Goal: Task Accomplishment & Management: Use online tool/utility

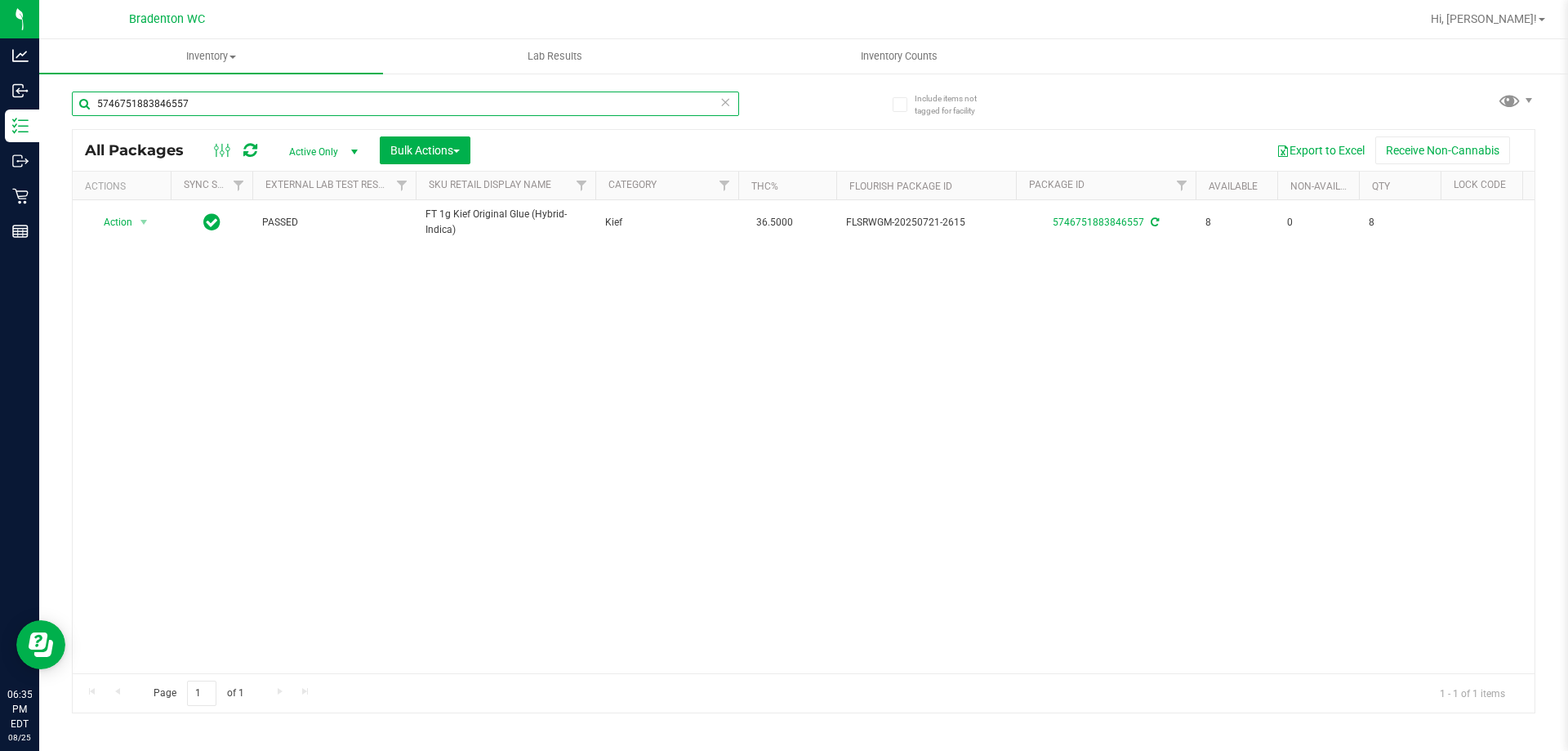
click at [328, 92] on input "5746751883846557" at bounding box center [406, 104] width 667 height 24
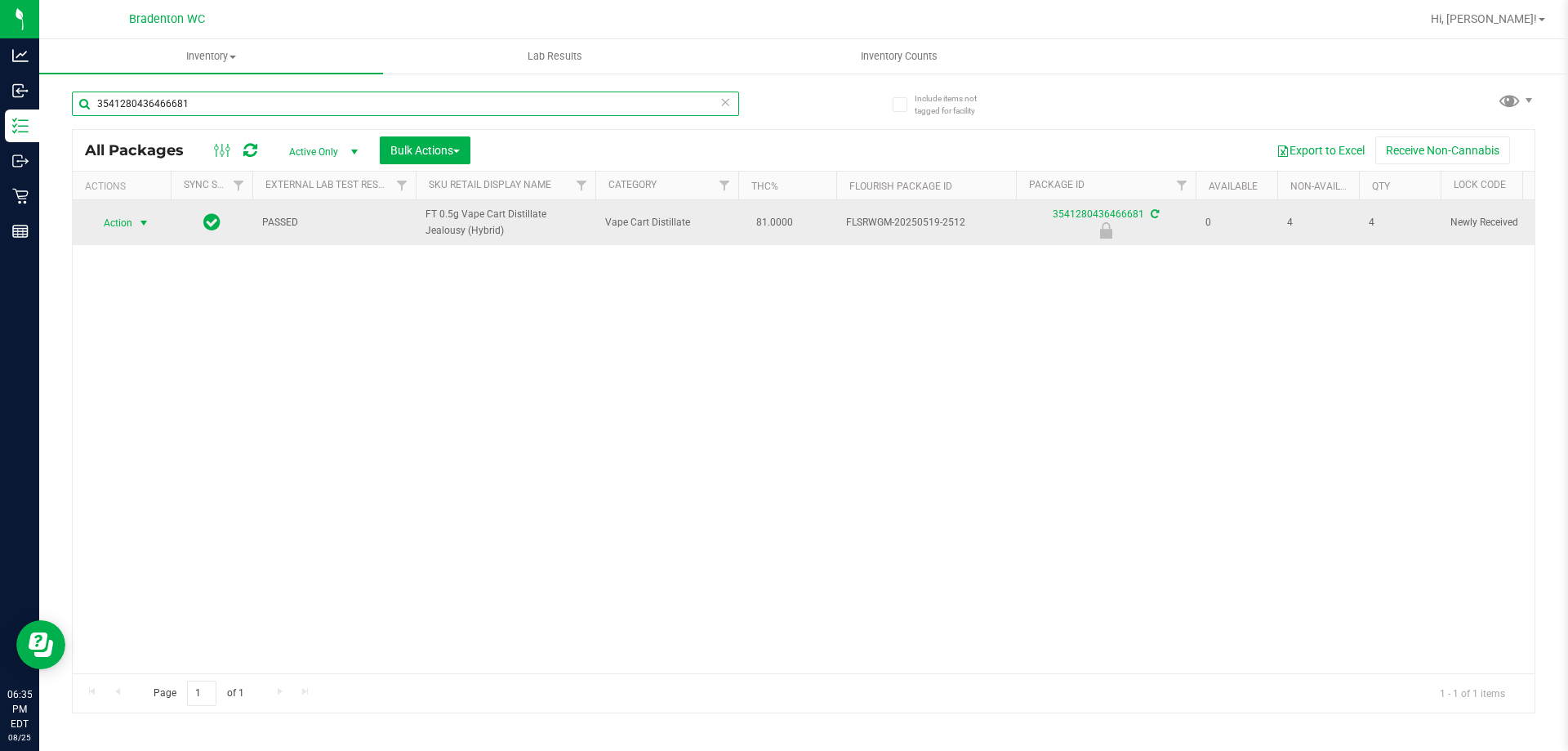
type input "3541280436466681"
click at [132, 224] on span "Action" at bounding box center [111, 223] width 44 height 23
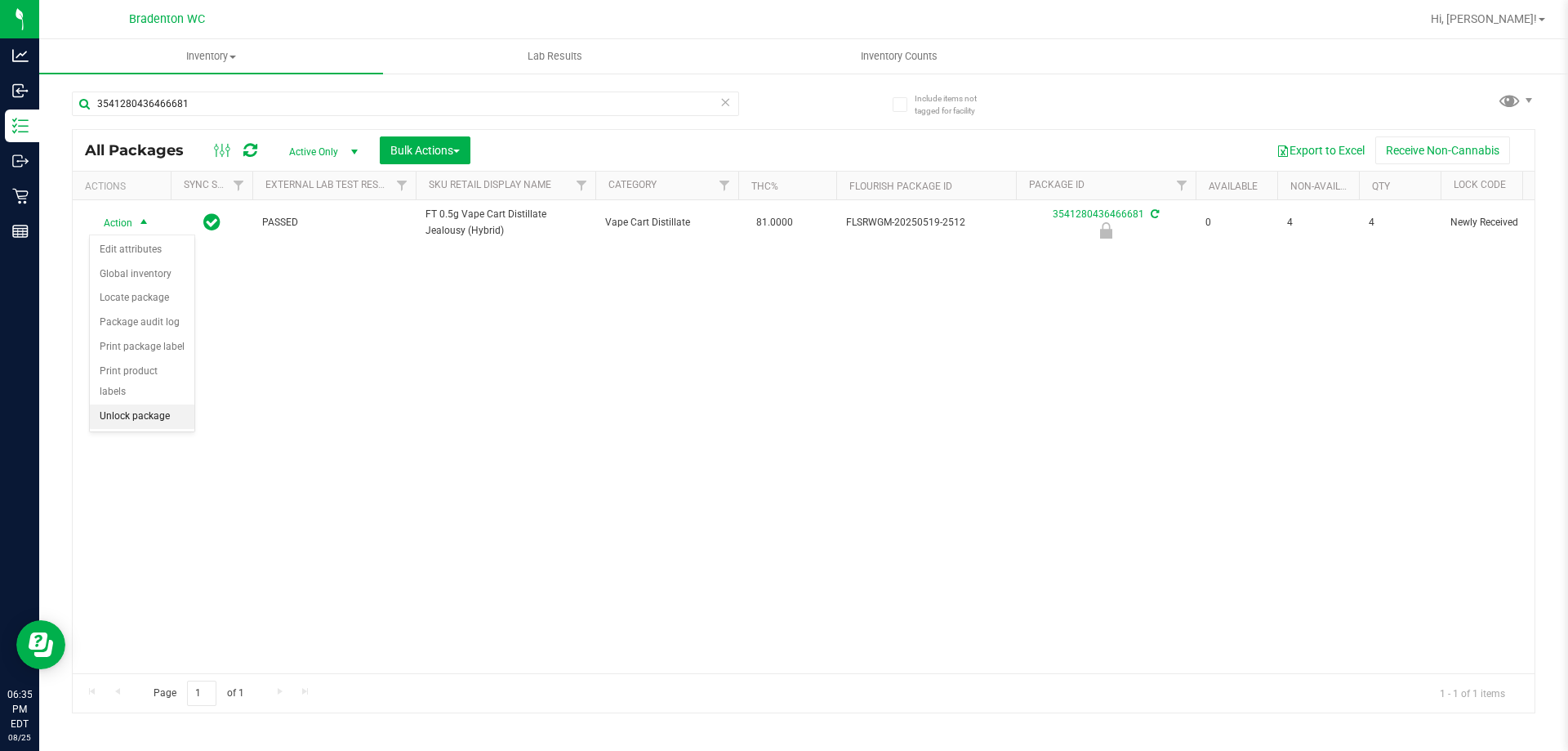
click at [162, 404] on li "Unlock package" at bounding box center [142, 416] width 105 height 24
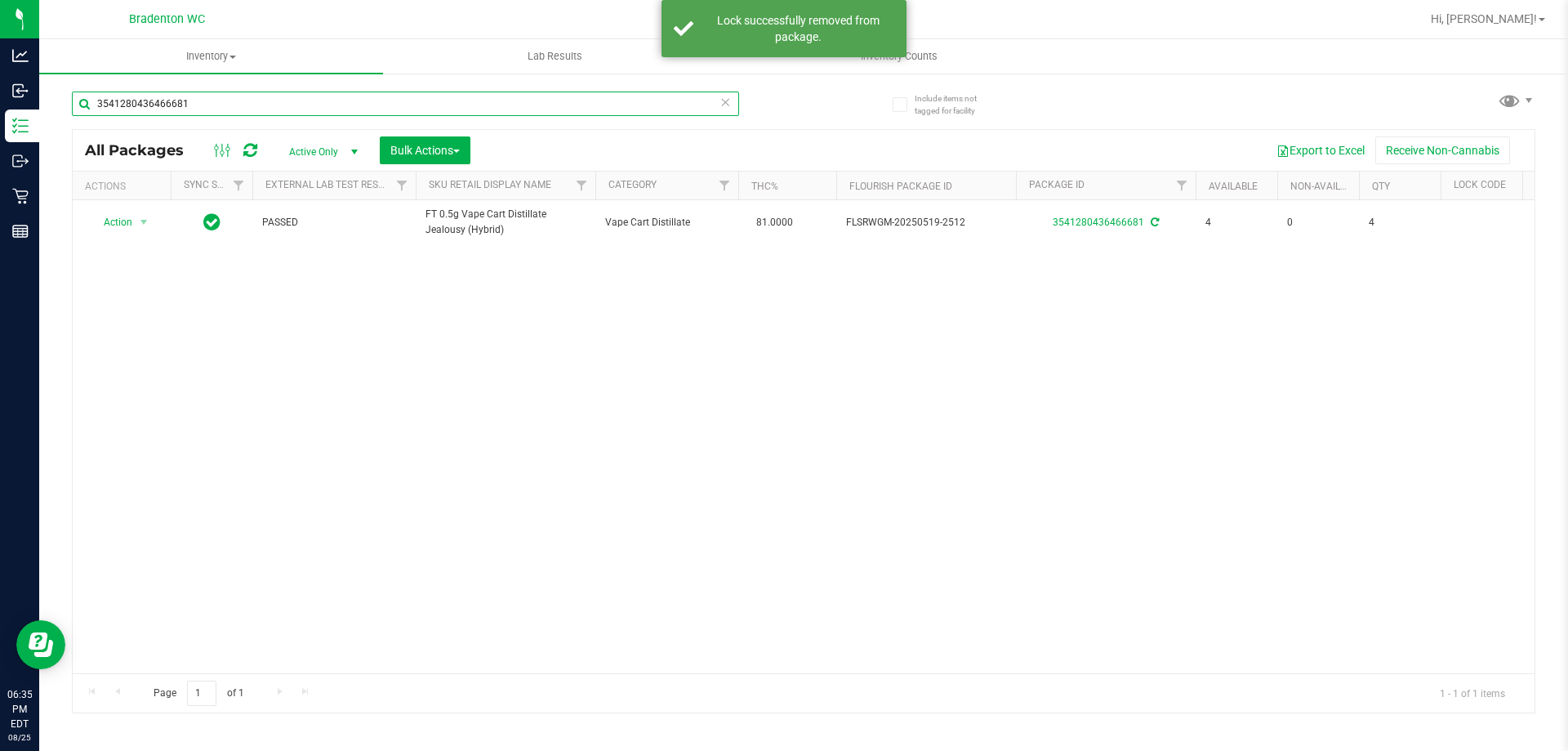
click at [247, 99] on input "3541280436466681" at bounding box center [406, 104] width 667 height 24
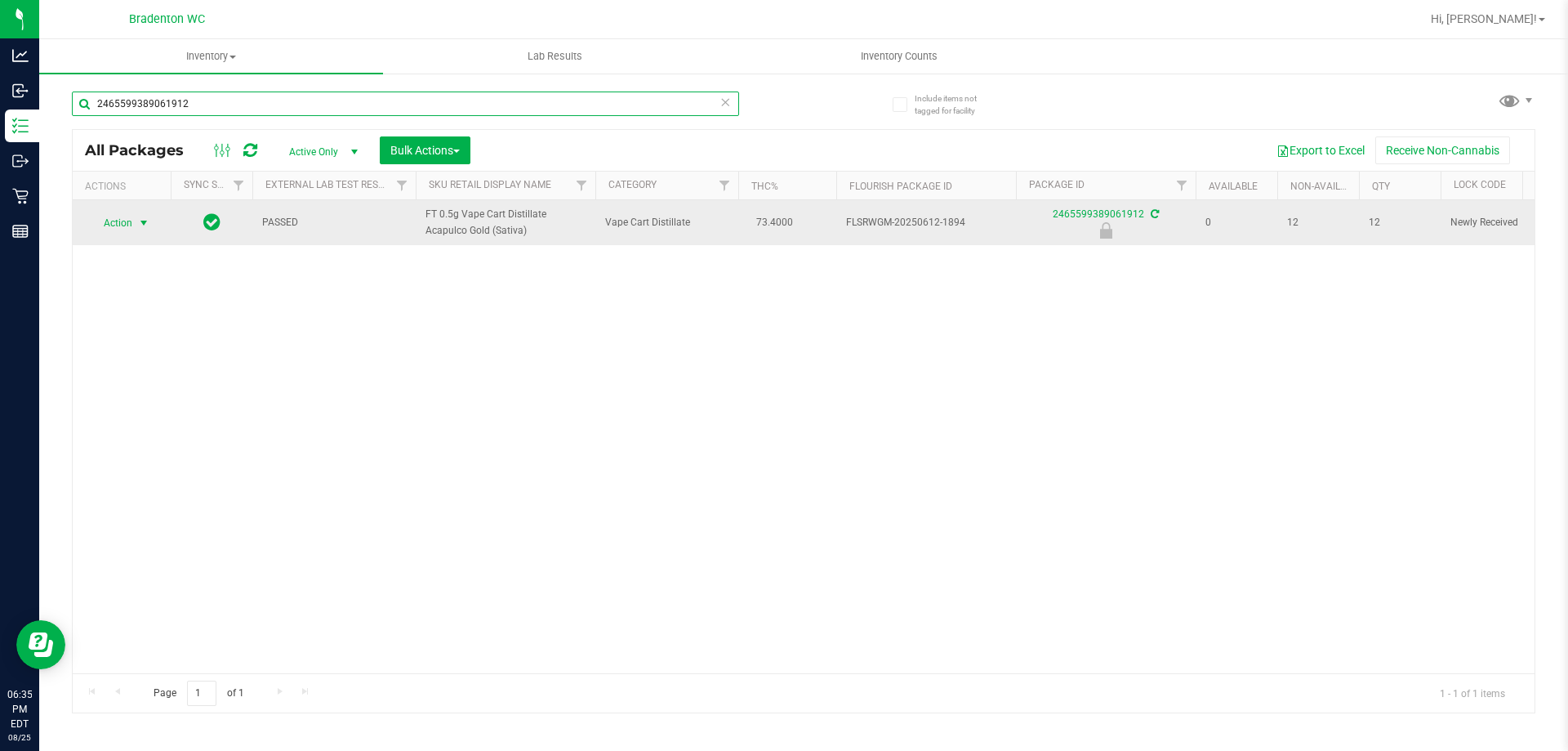
type input "2465599389061912"
click at [137, 219] on span "select" at bounding box center [144, 223] width 20 height 23
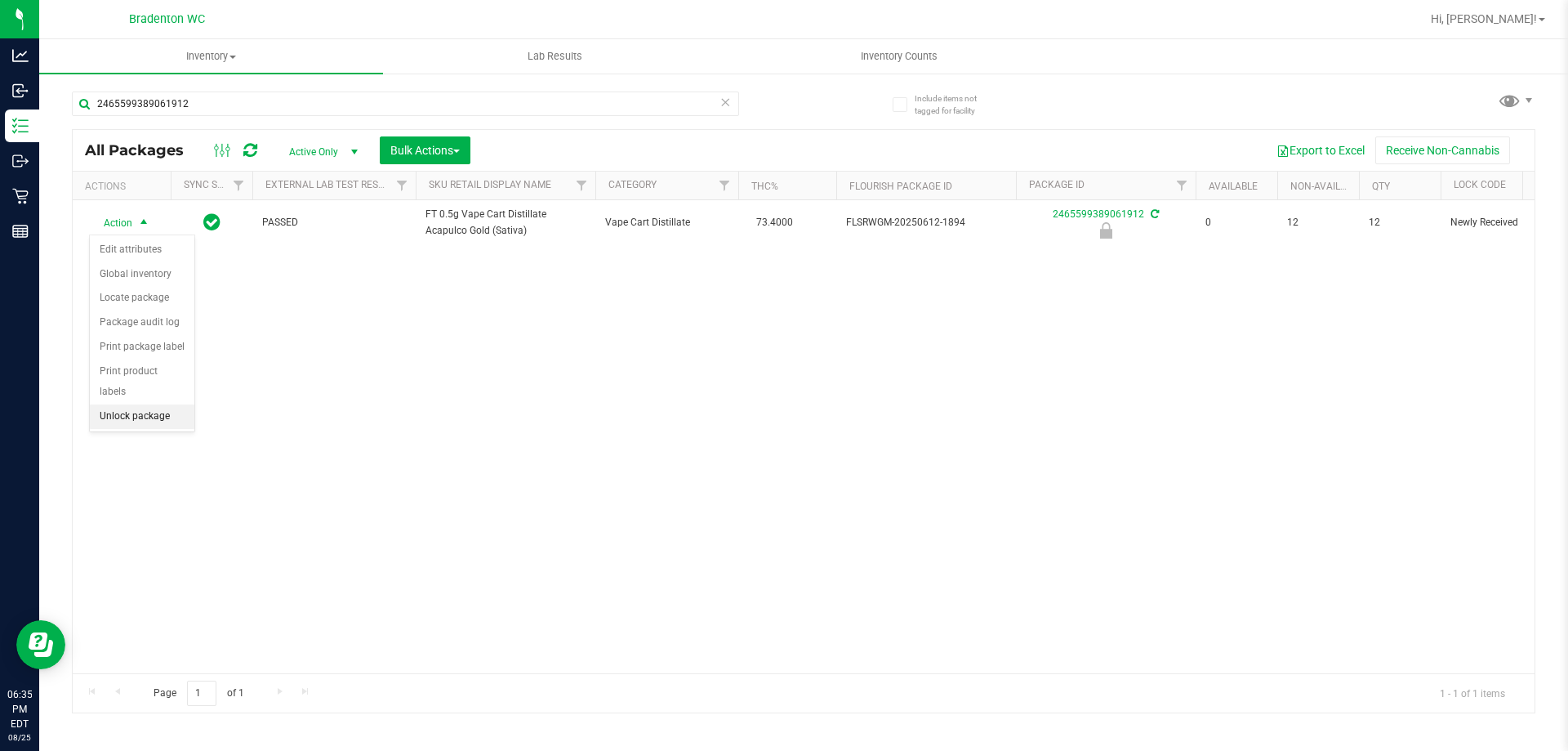
click at [161, 404] on li "Unlock package" at bounding box center [142, 416] width 105 height 24
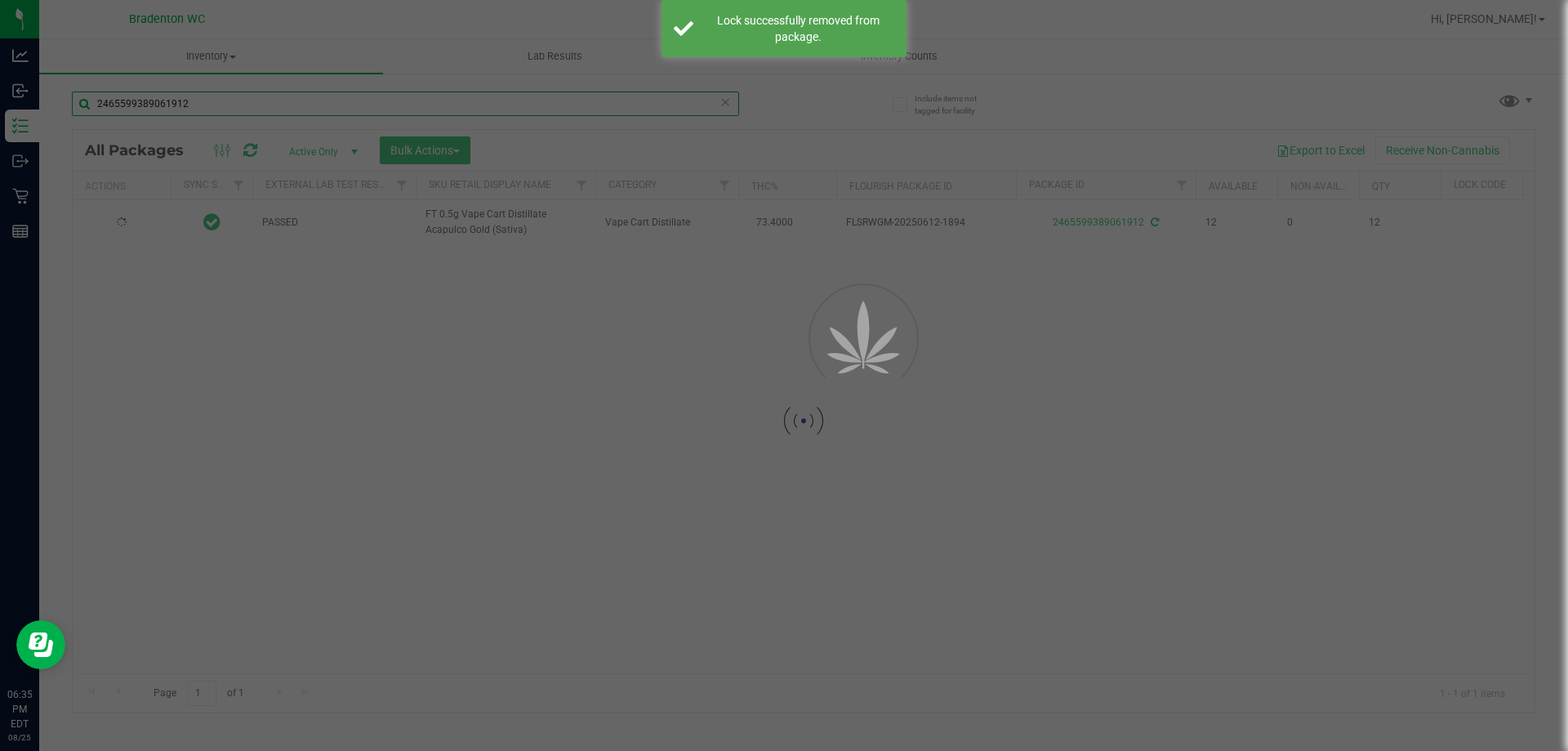
click at [231, 104] on div "Inventory All packages All inventory Waste log Create inventory Lab Results Inv…" at bounding box center [803, 395] width 1529 height 712
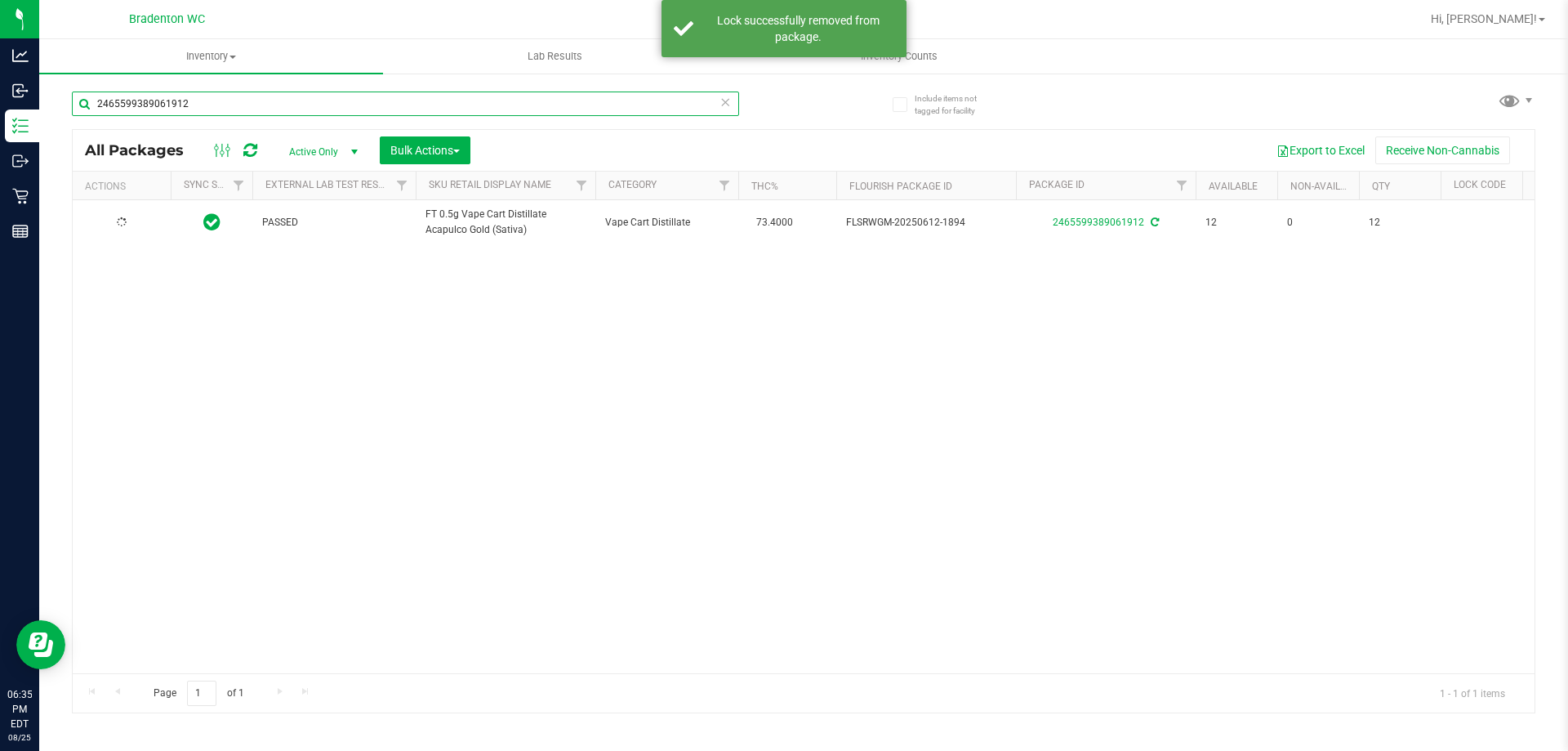
click at [231, 104] on input "2465599389061912" at bounding box center [406, 104] width 667 height 24
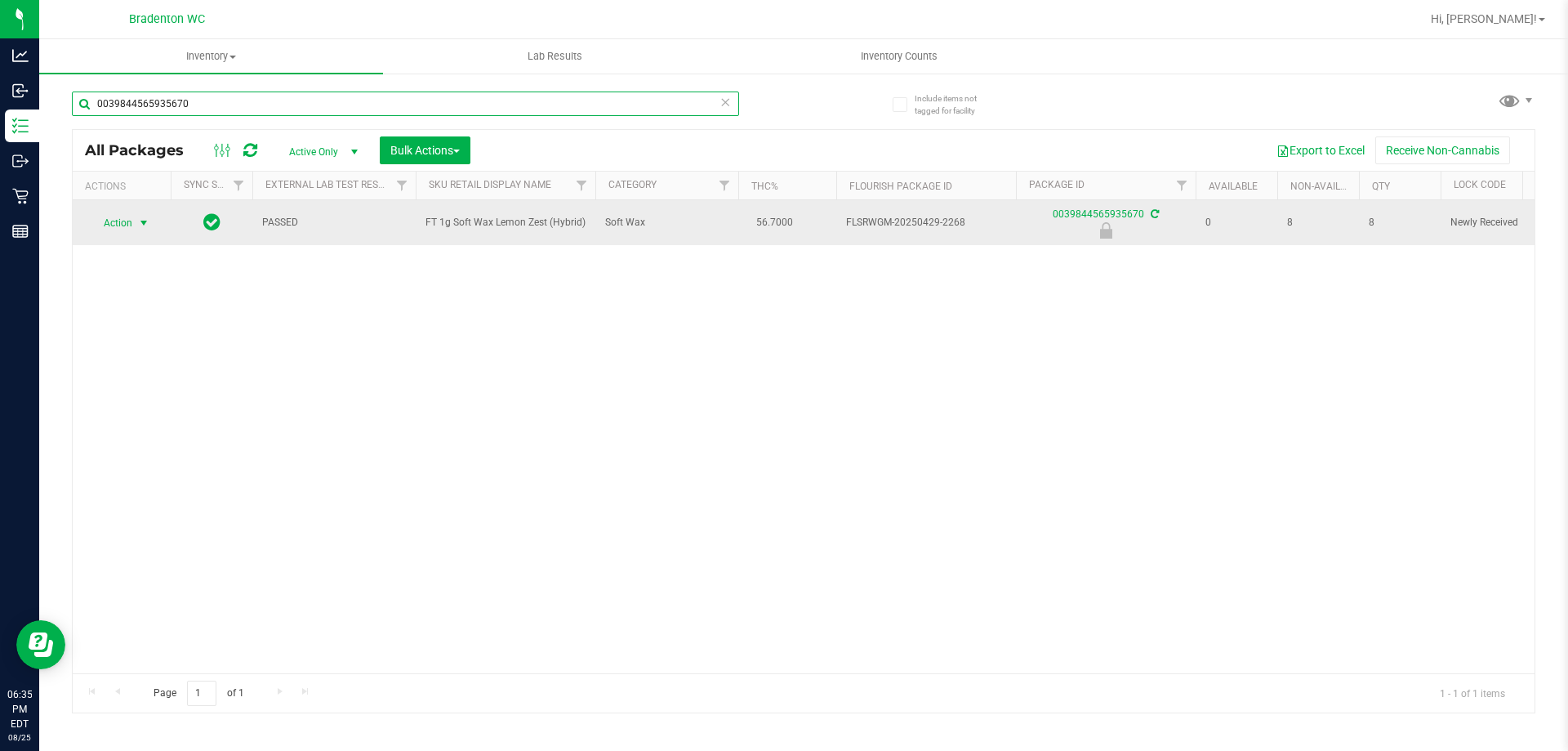
type input "0039844565935670"
click at [120, 224] on span "Action" at bounding box center [111, 223] width 44 height 23
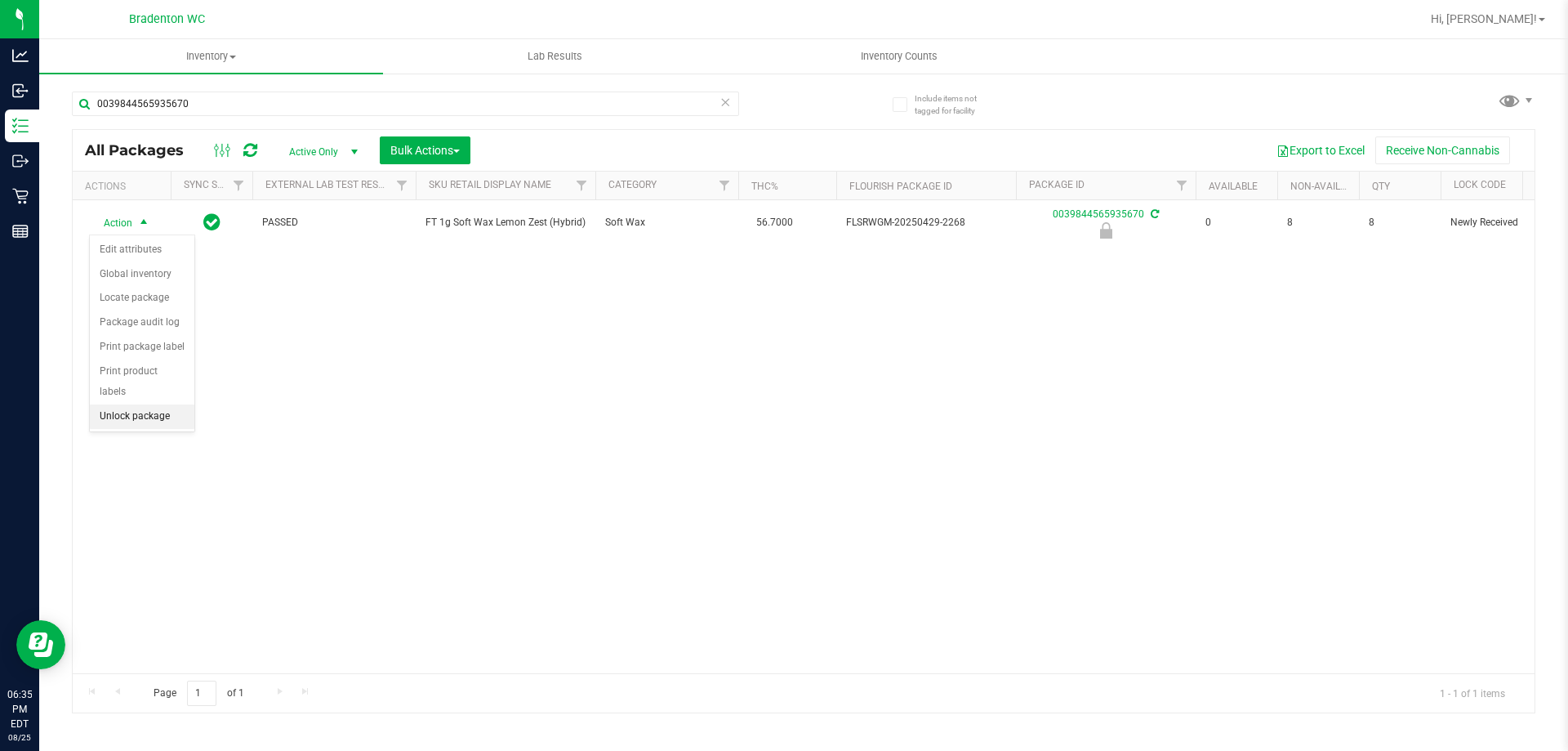
click at [149, 404] on li "Unlock package" at bounding box center [142, 416] width 105 height 24
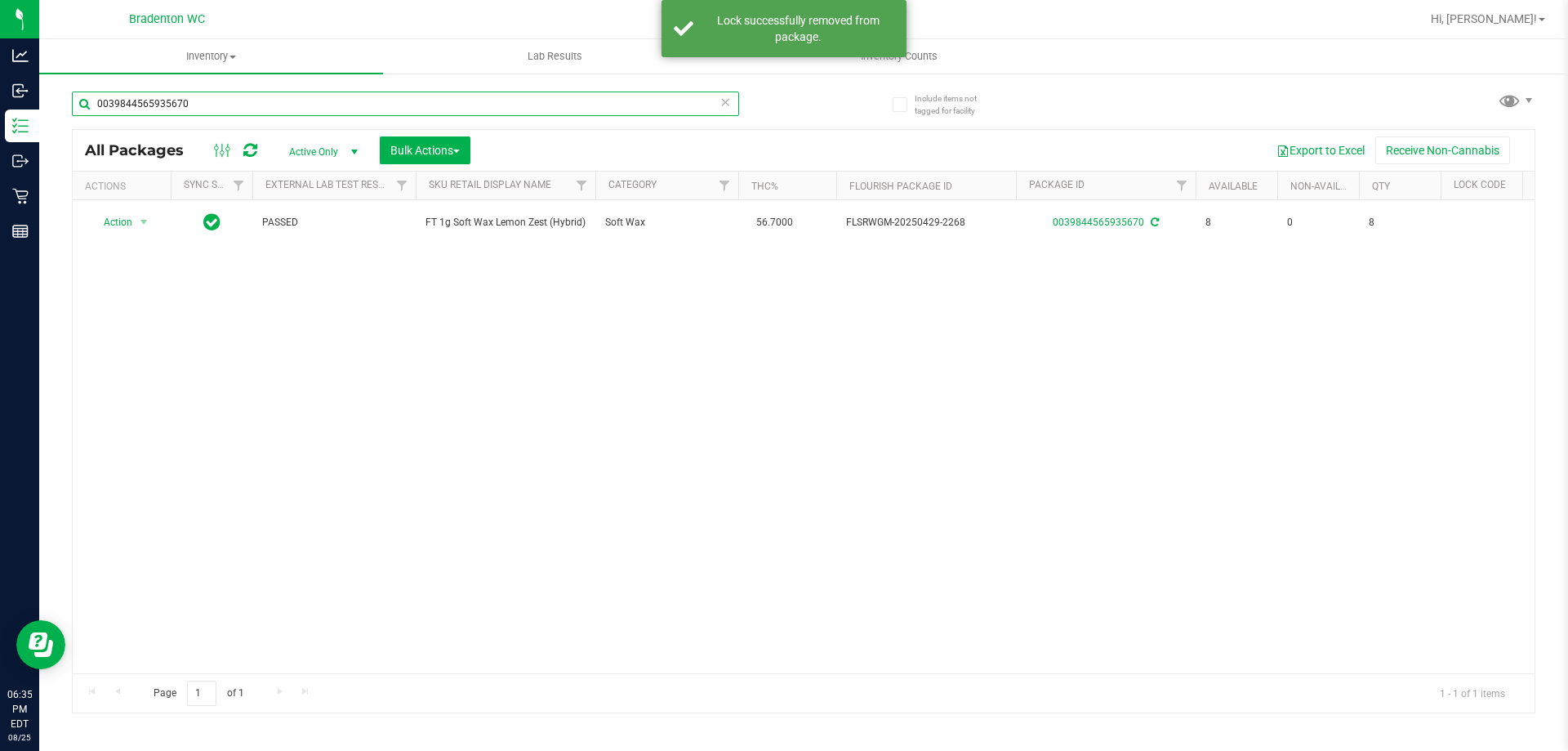
click at [270, 98] on input "0039844565935670" at bounding box center [406, 104] width 667 height 24
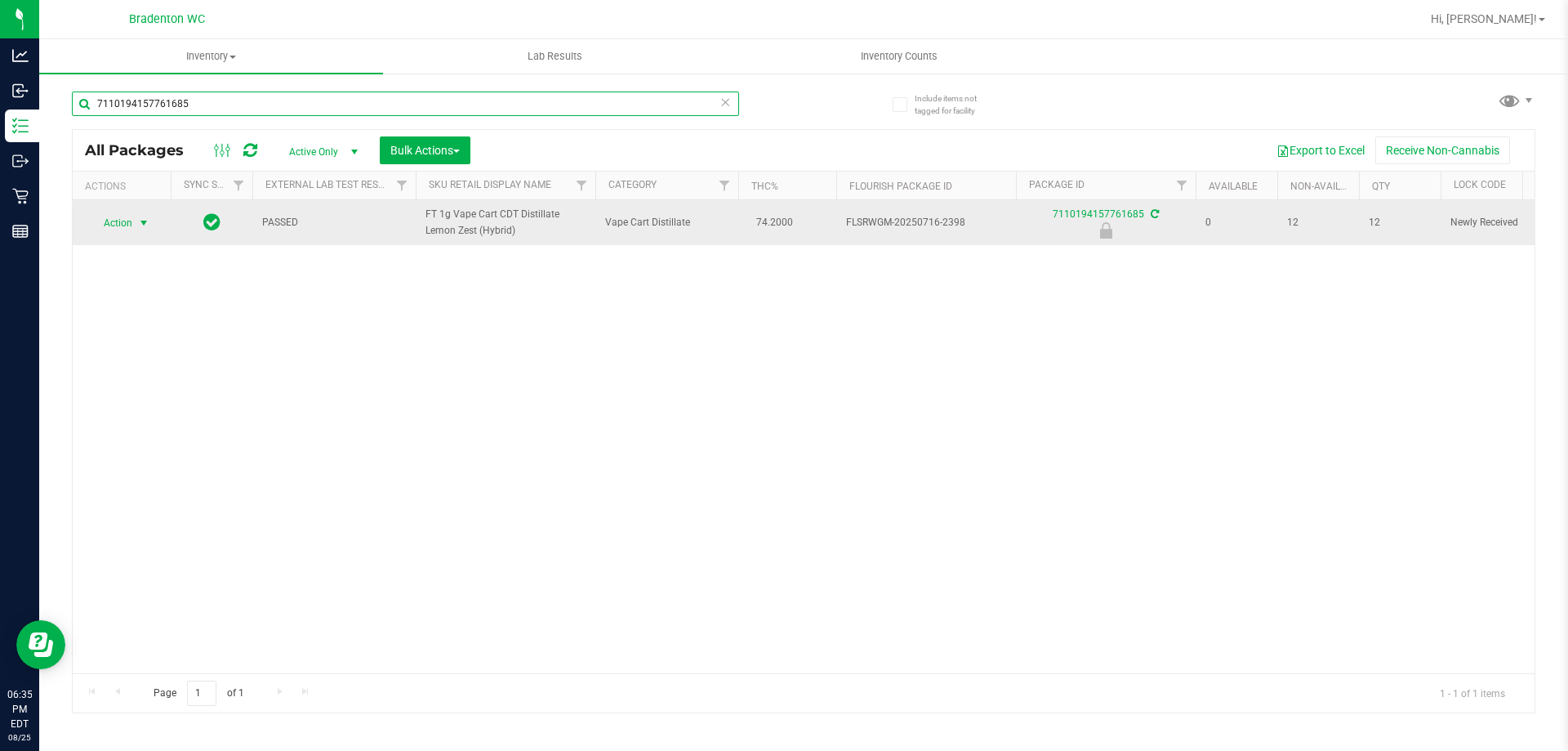
type input "7110194157761685"
click at [115, 232] on span "Action" at bounding box center [111, 223] width 44 height 23
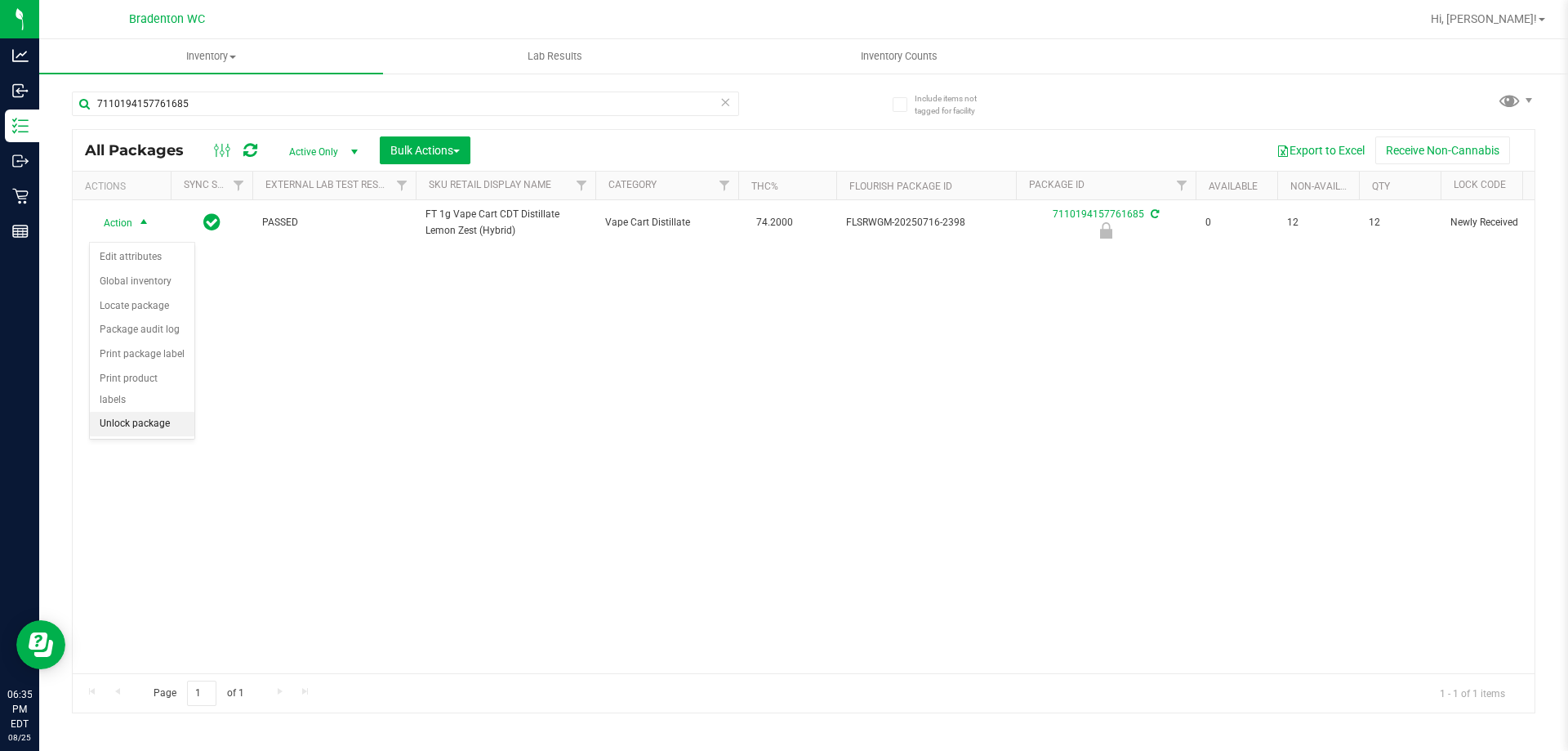
click at [153, 412] on li "Unlock package" at bounding box center [142, 424] width 105 height 24
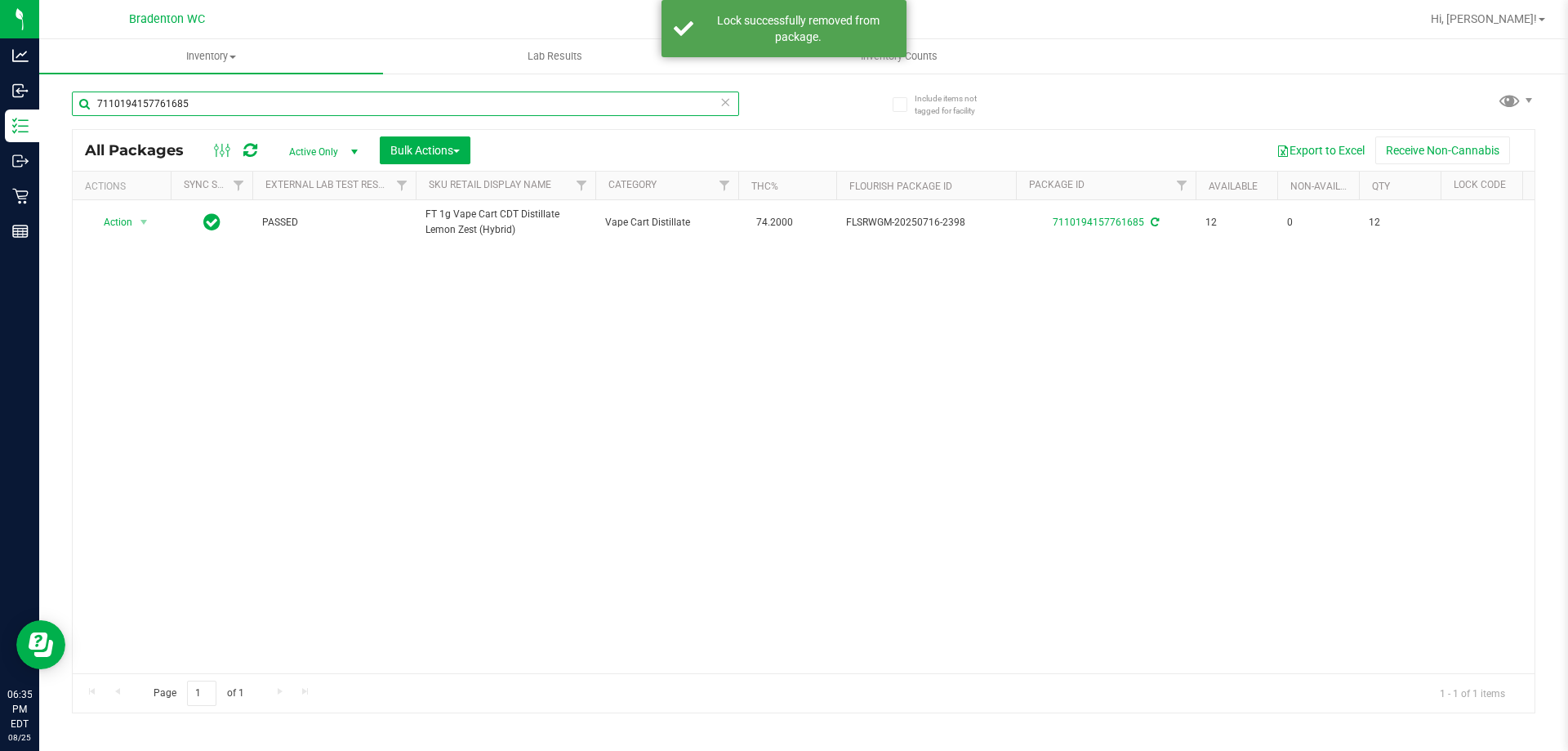
click at [245, 109] on input "7110194157761685" at bounding box center [406, 104] width 667 height 24
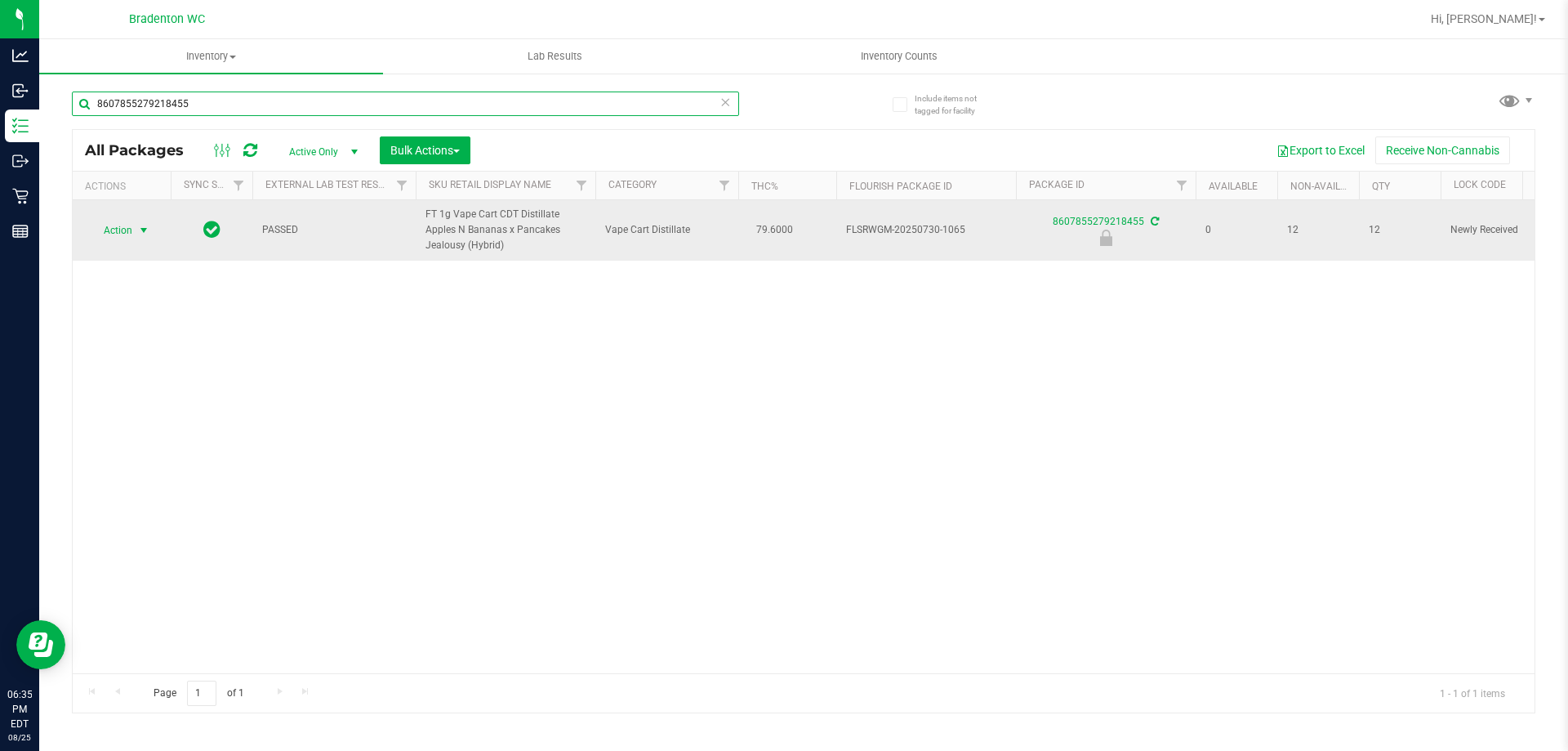
type input "8607855279218455"
click at [115, 233] on span "Action" at bounding box center [111, 230] width 44 height 23
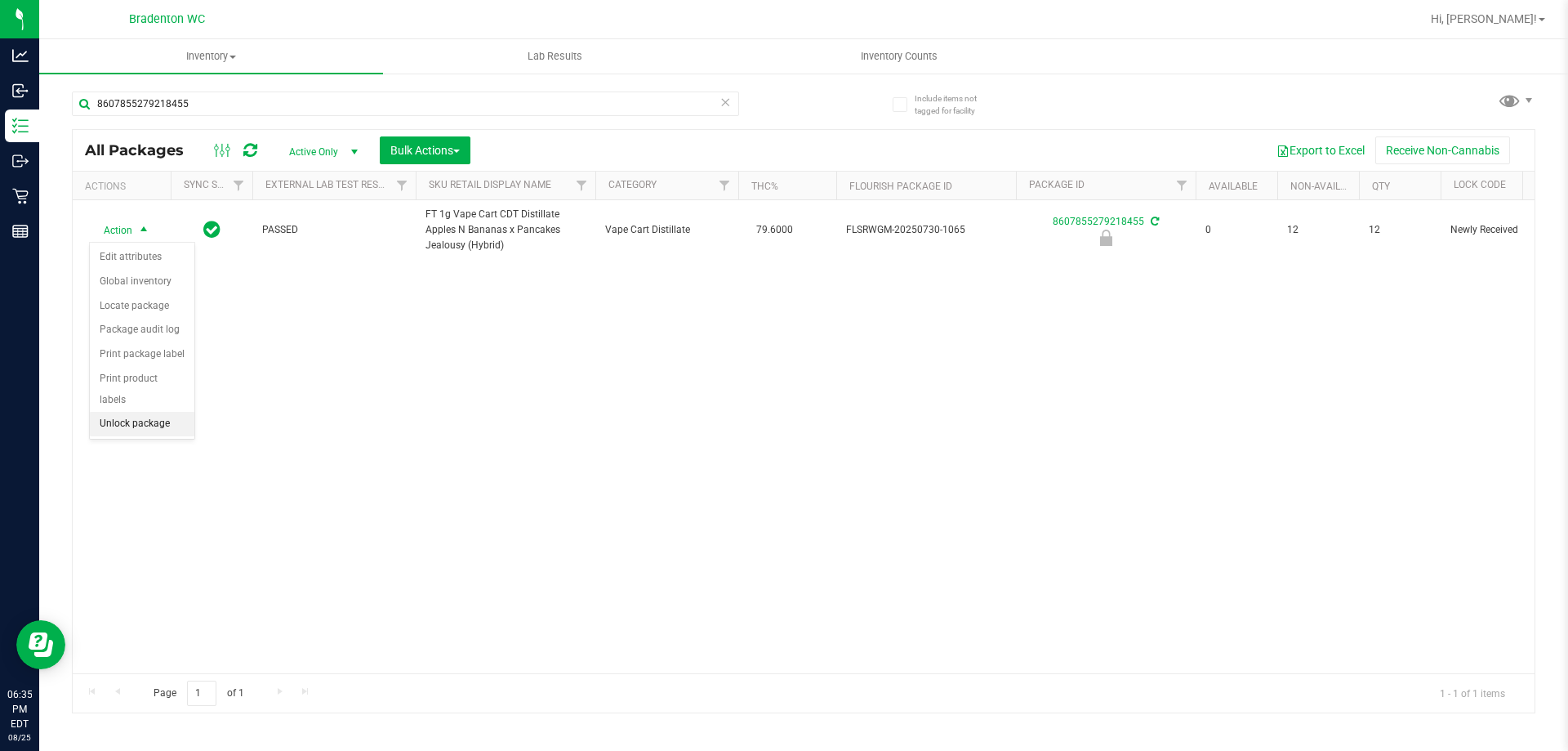
click at [152, 412] on li "Unlock package" at bounding box center [142, 424] width 105 height 24
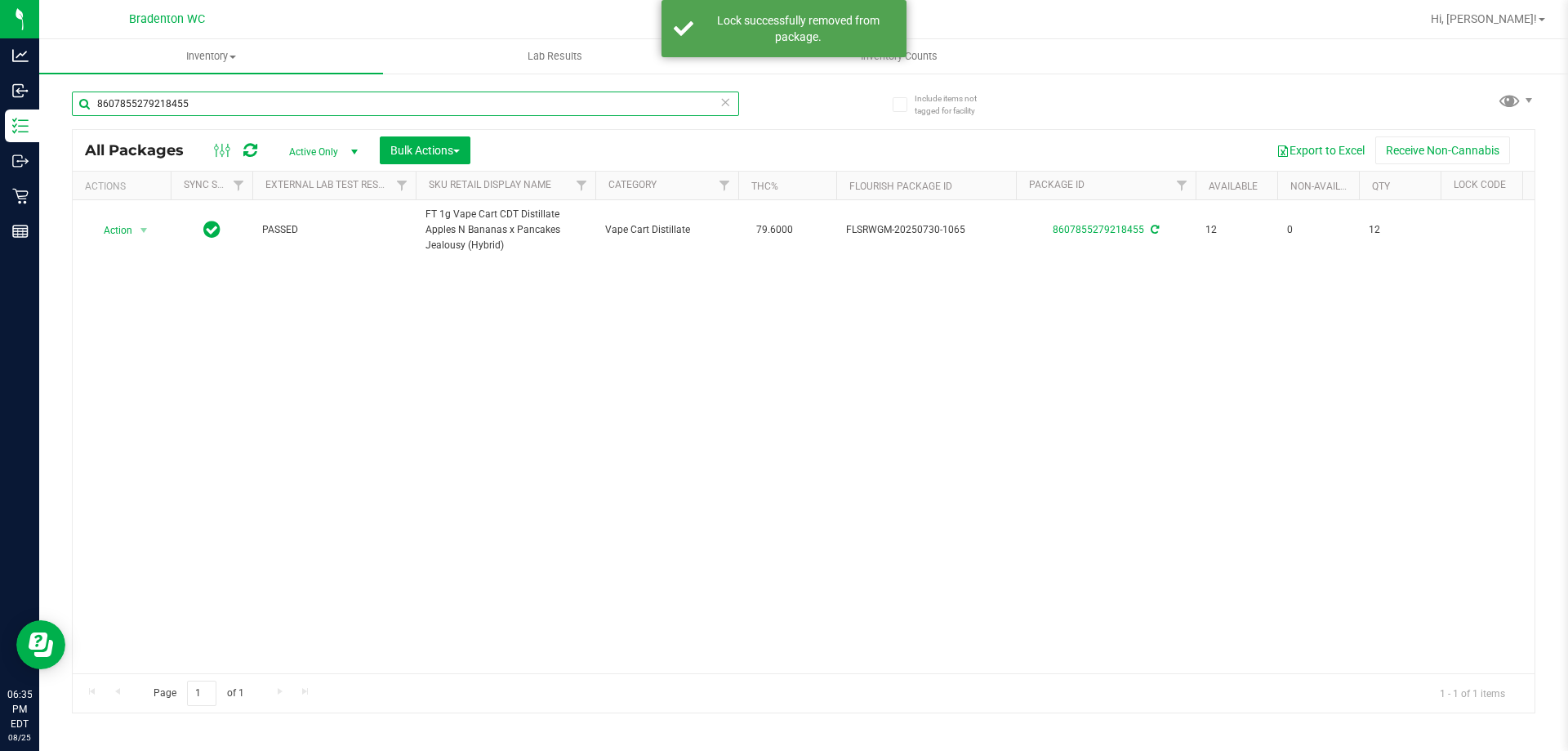
click at [255, 101] on input "8607855279218455" at bounding box center [406, 104] width 667 height 24
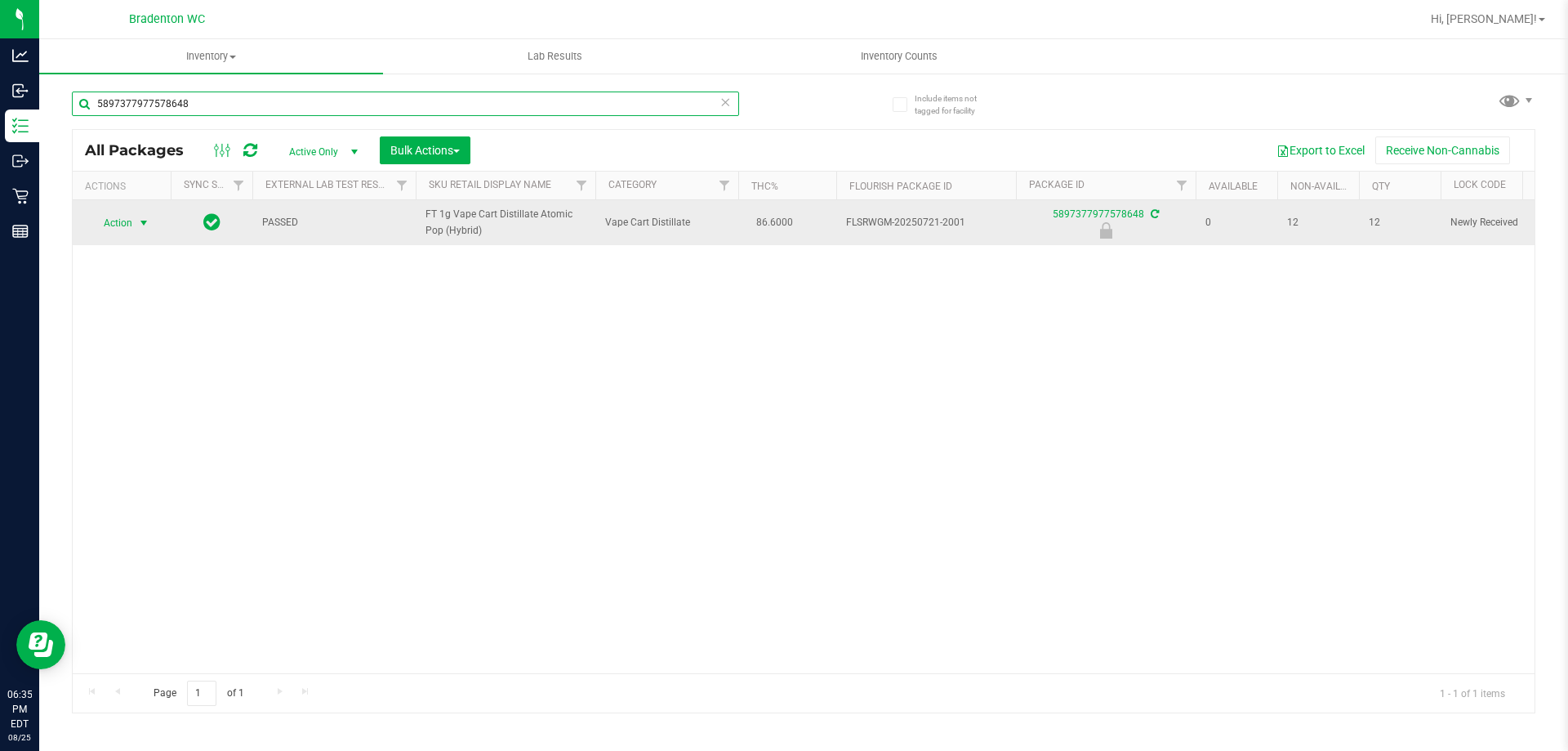
type input "5897377977578648"
click at [137, 226] on span "select" at bounding box center [144, 223] width 20 height 23
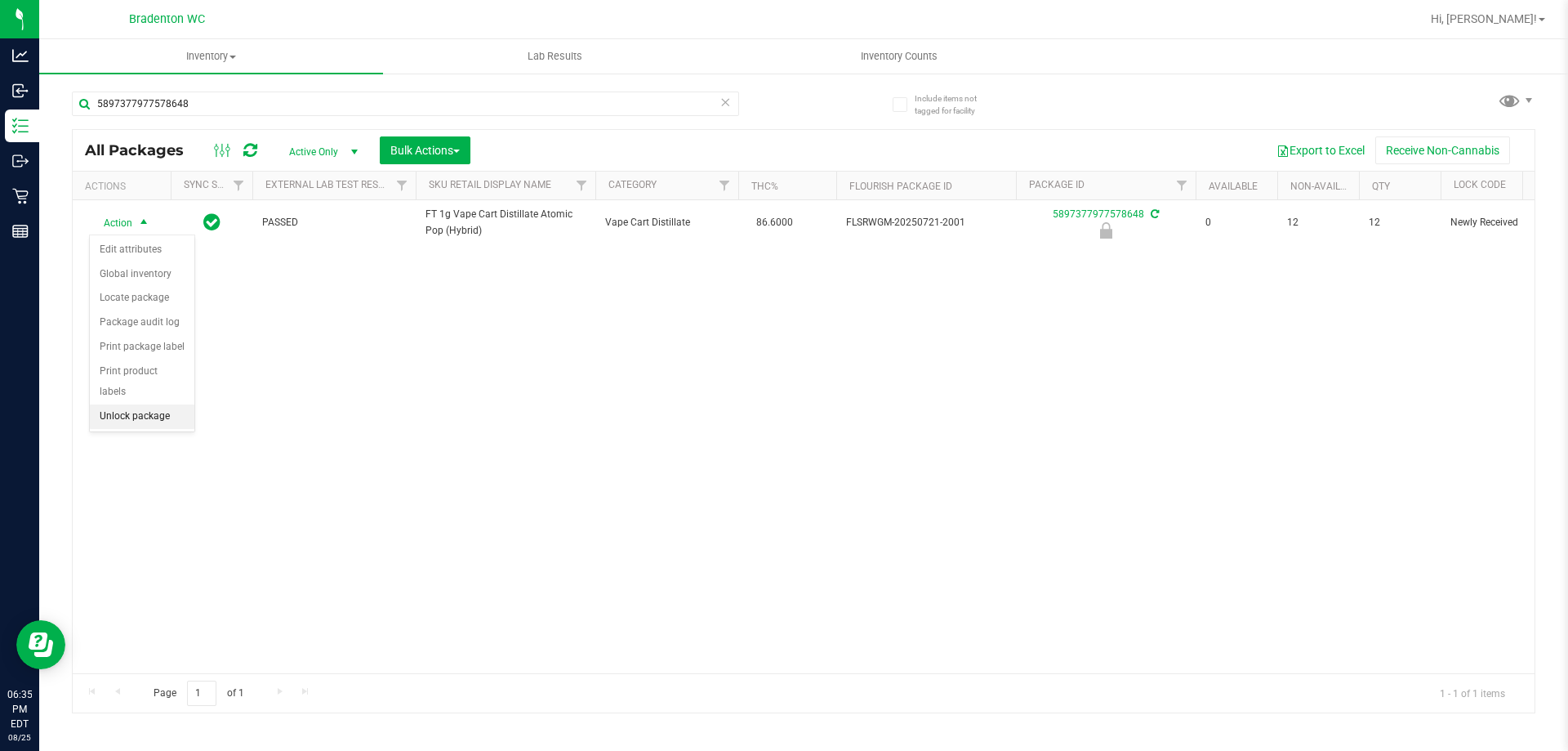
click at [149, 404] on li "Unlock package" at bounding box center [142, 416] width 105 height 24
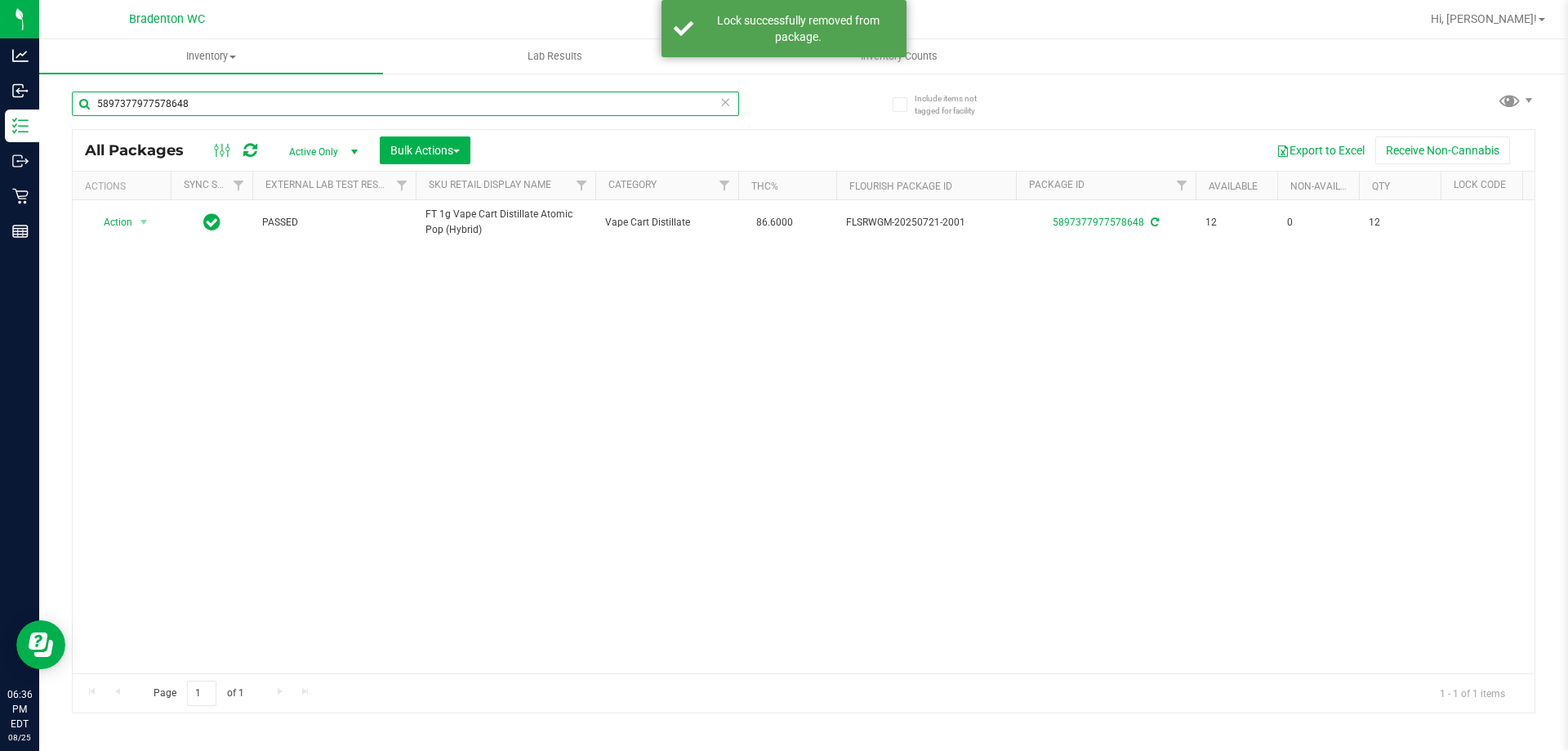
click at [263, 101] on input "5897377977578648" at bounding box center [406, 104] width 667 height 24
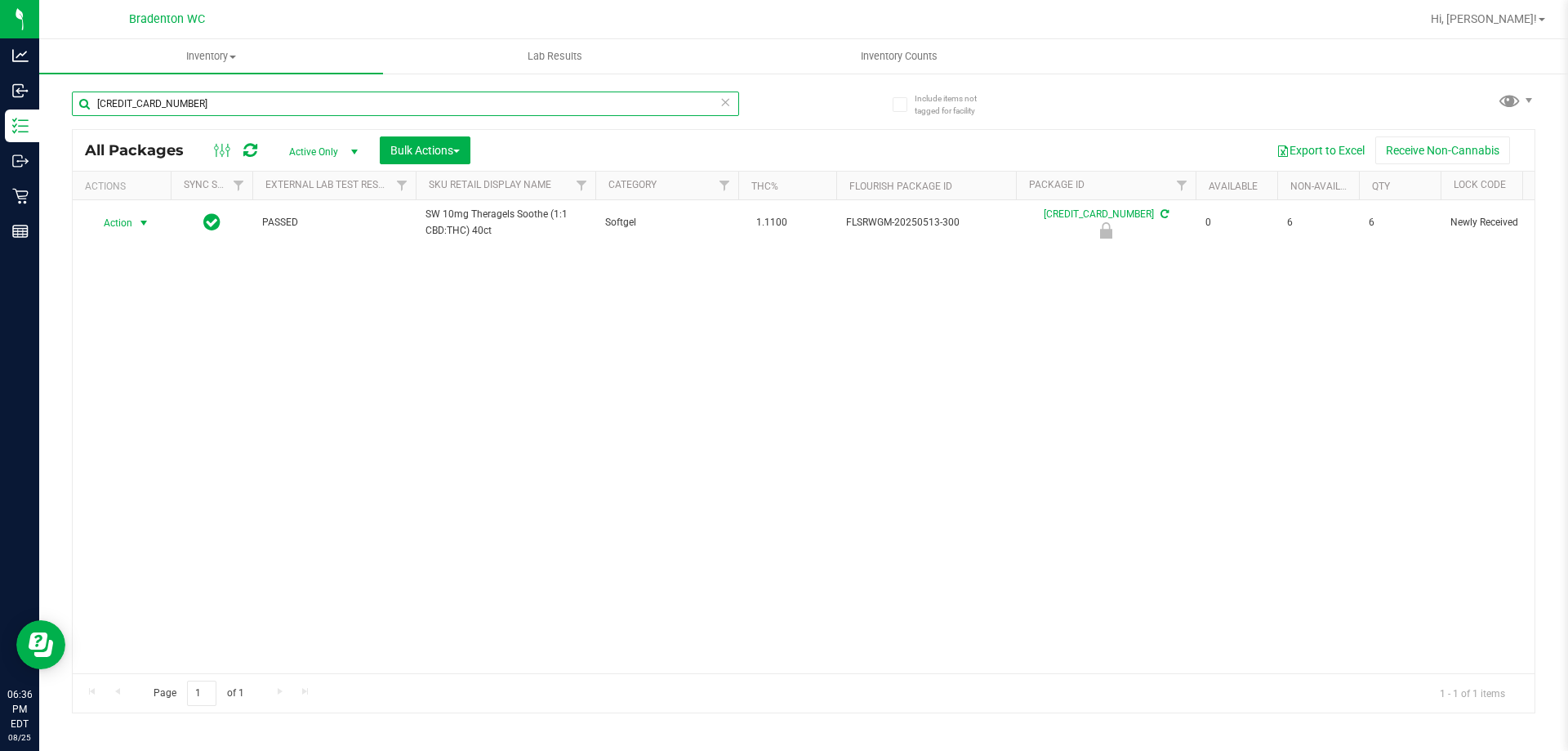
type input "[CREDIT_CARD_NUMBER]"
click at [121, 227] on span "Action" at bounding box center [111, 223] width 44 height 23
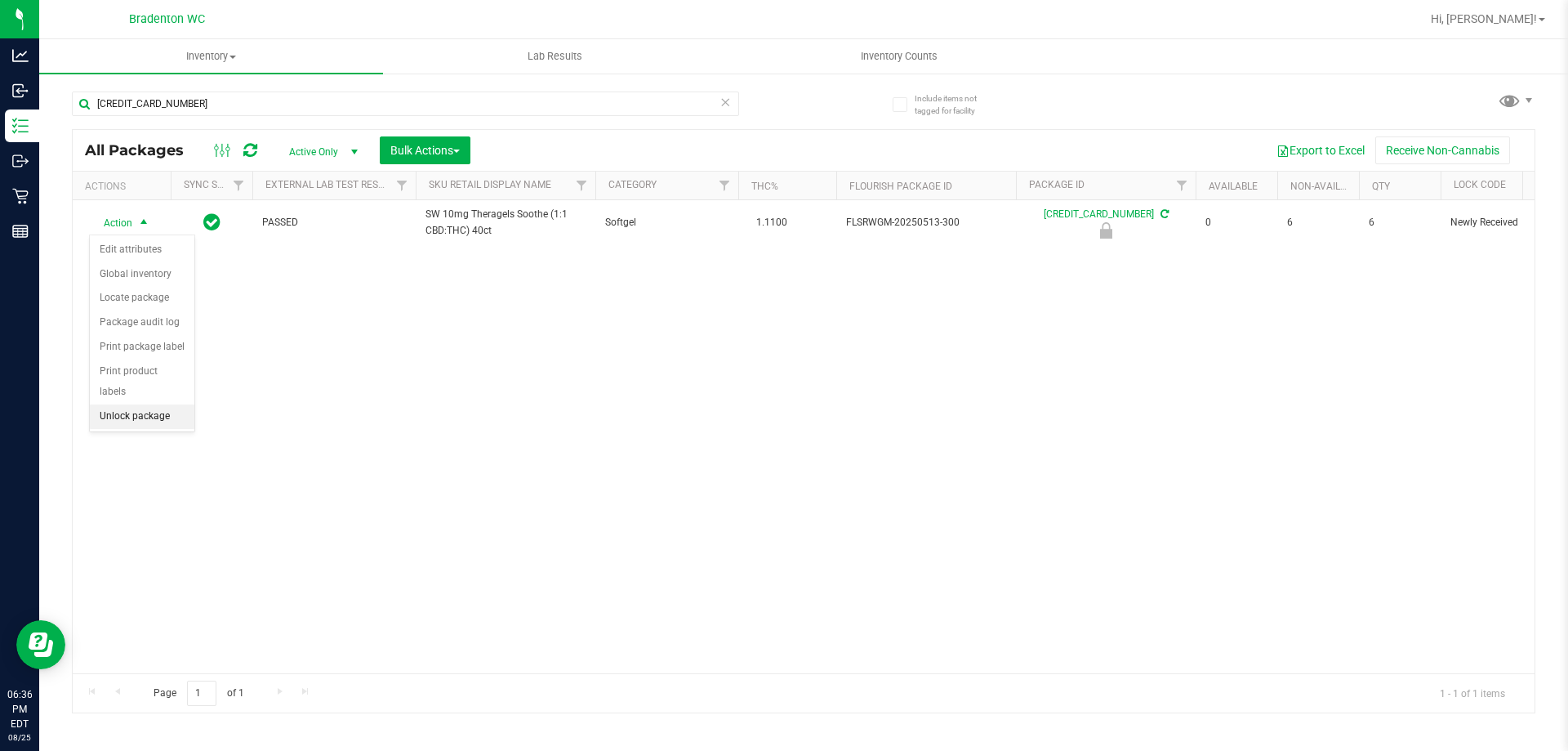
click at [132, 404] on li "Unlock package" at bounding box center [142, 416] width 105 height 24
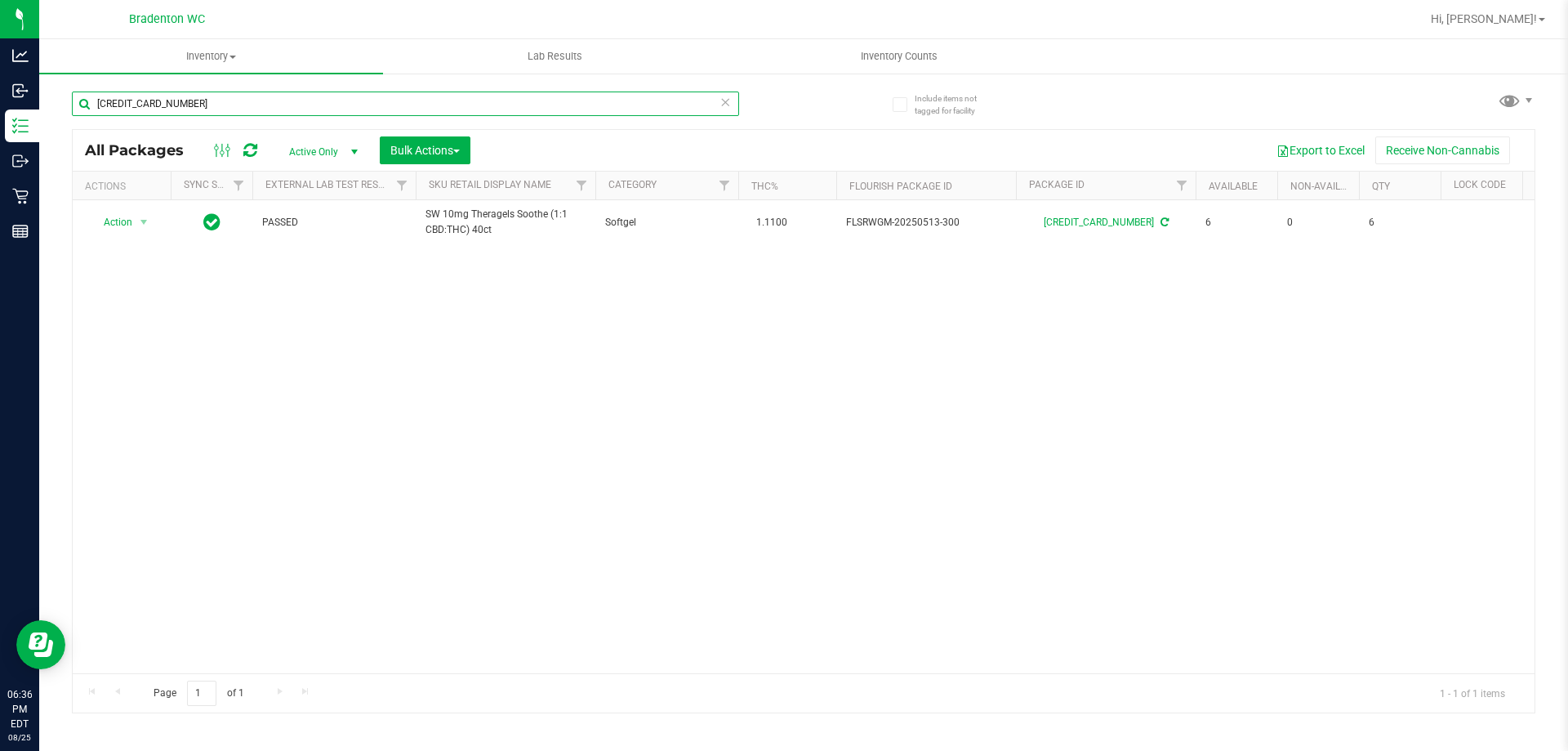
click at [242, 104] on input "[CREDIT_CARD_NUMBER]" at bounding box center [406, 104] width 667 height 24
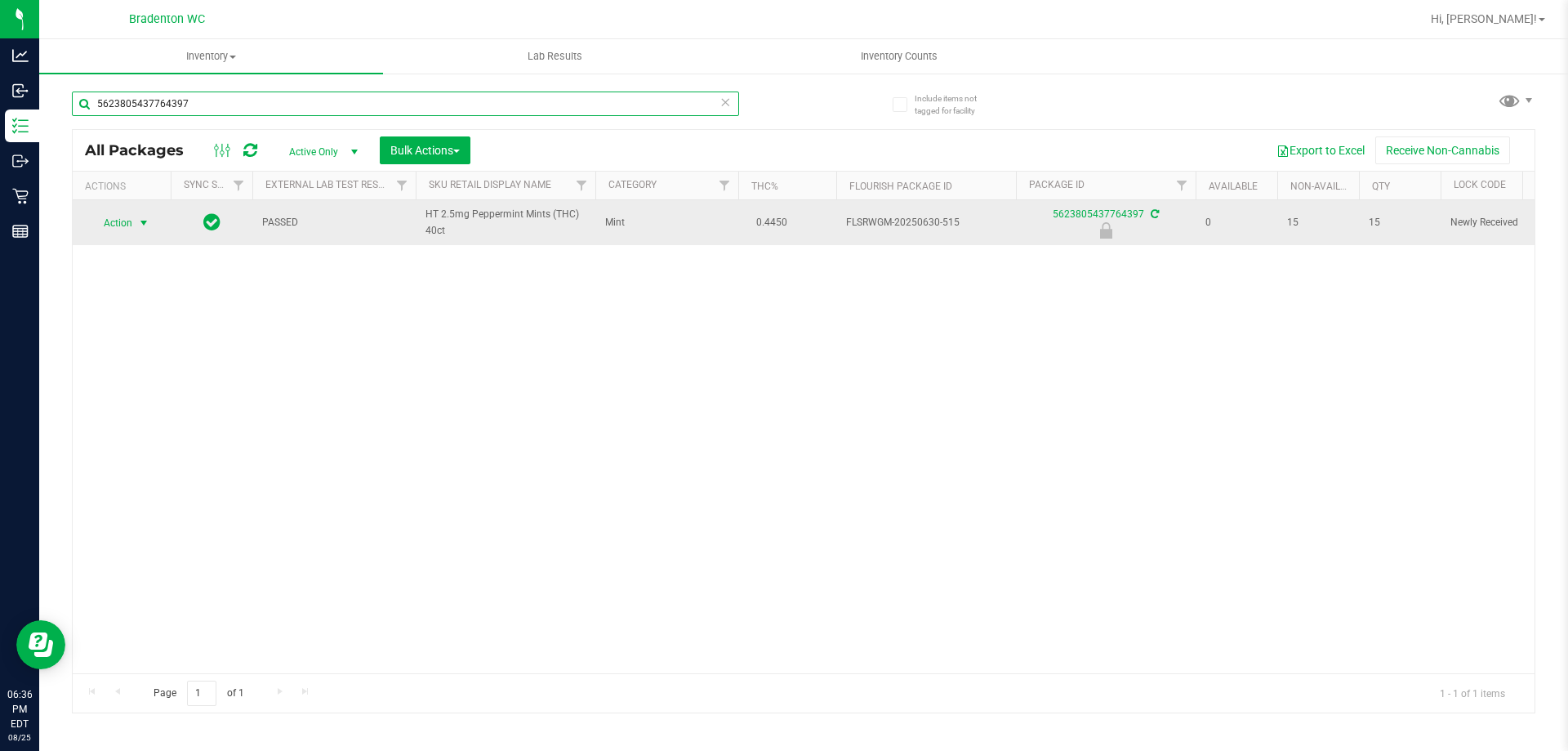
type input "5623805437764397"
click at [115, 224] on span "Action" at bounding box center [111, 223] width 44 height 23
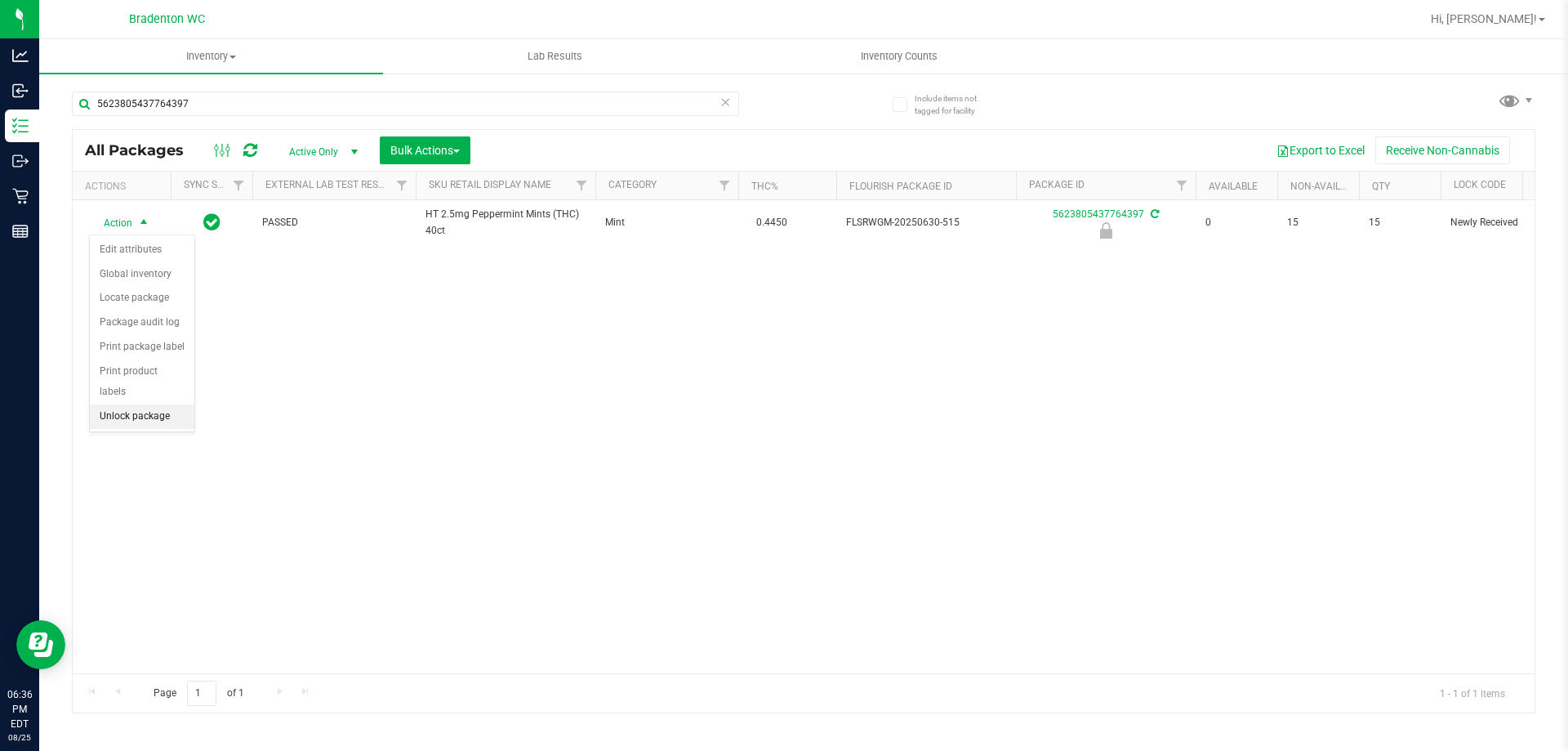
click at [148, 404] on li "Unlock package" at bounding box center [142, 416] width 105 height 24
